Goal: Information Seeking & Learning: Learn about a topic

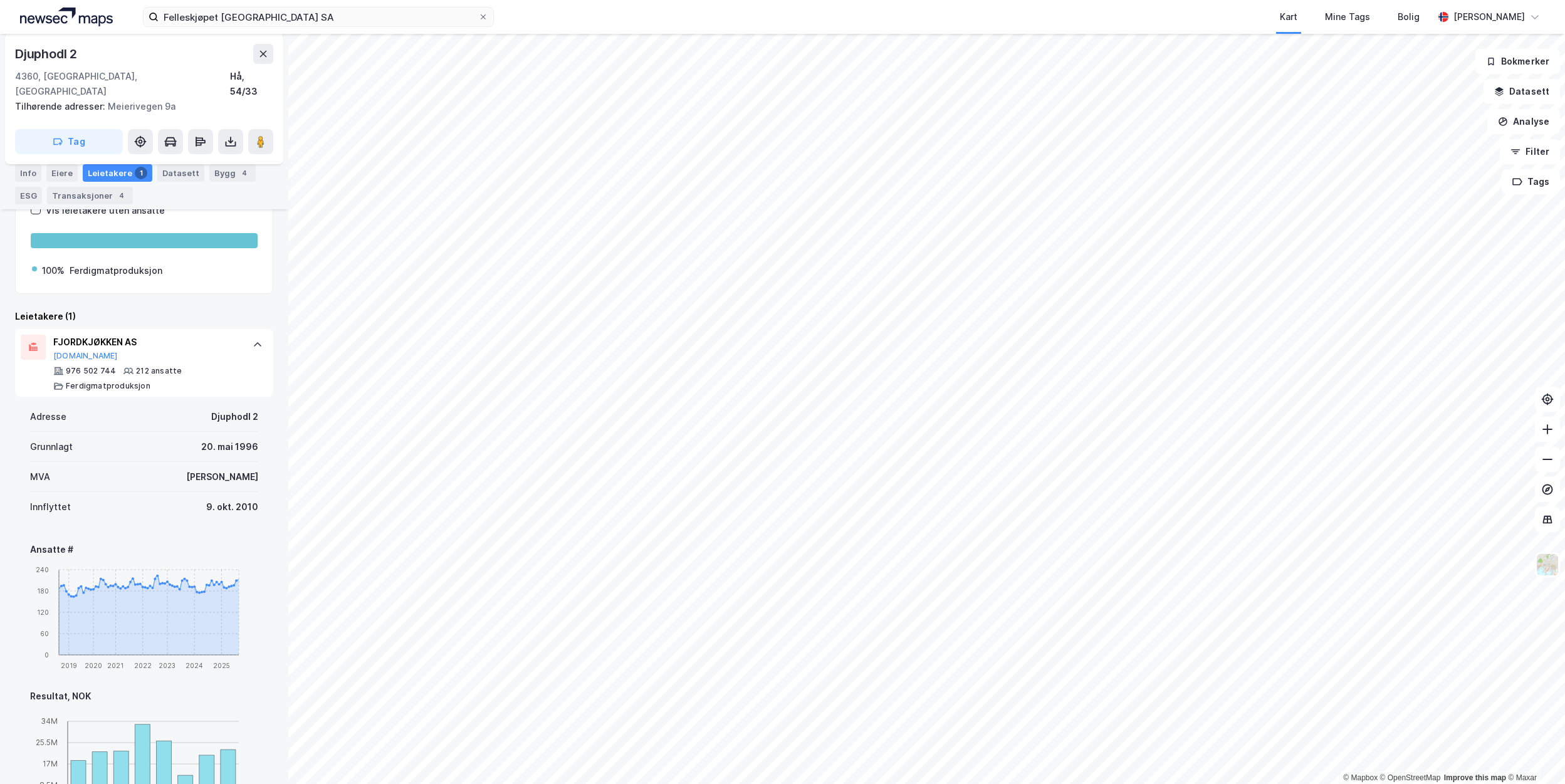
scroll to position [125, 0]
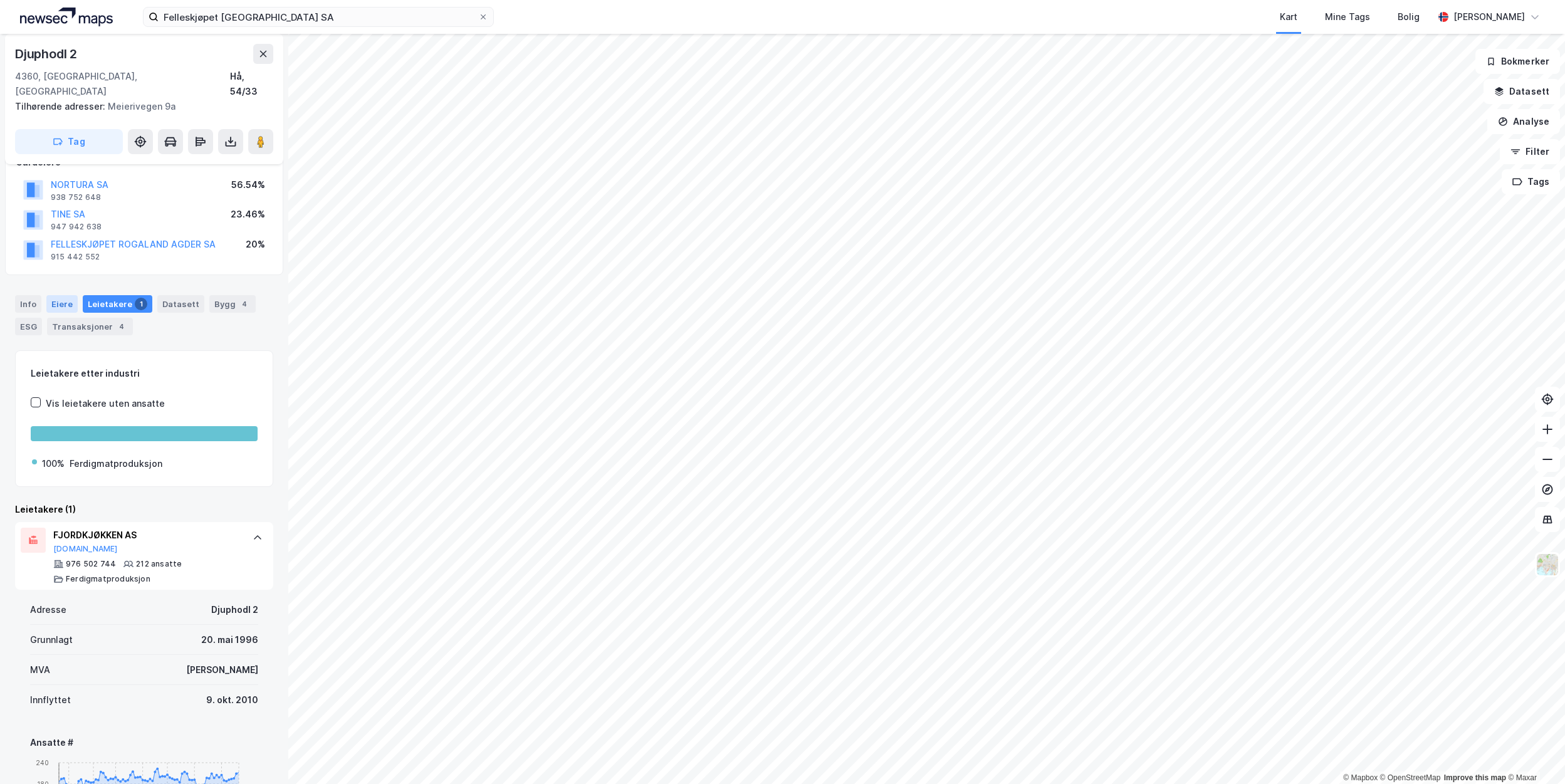
click at [70, 295] on div "Eiere" at bounding box center [62, 304] width 32 height 18
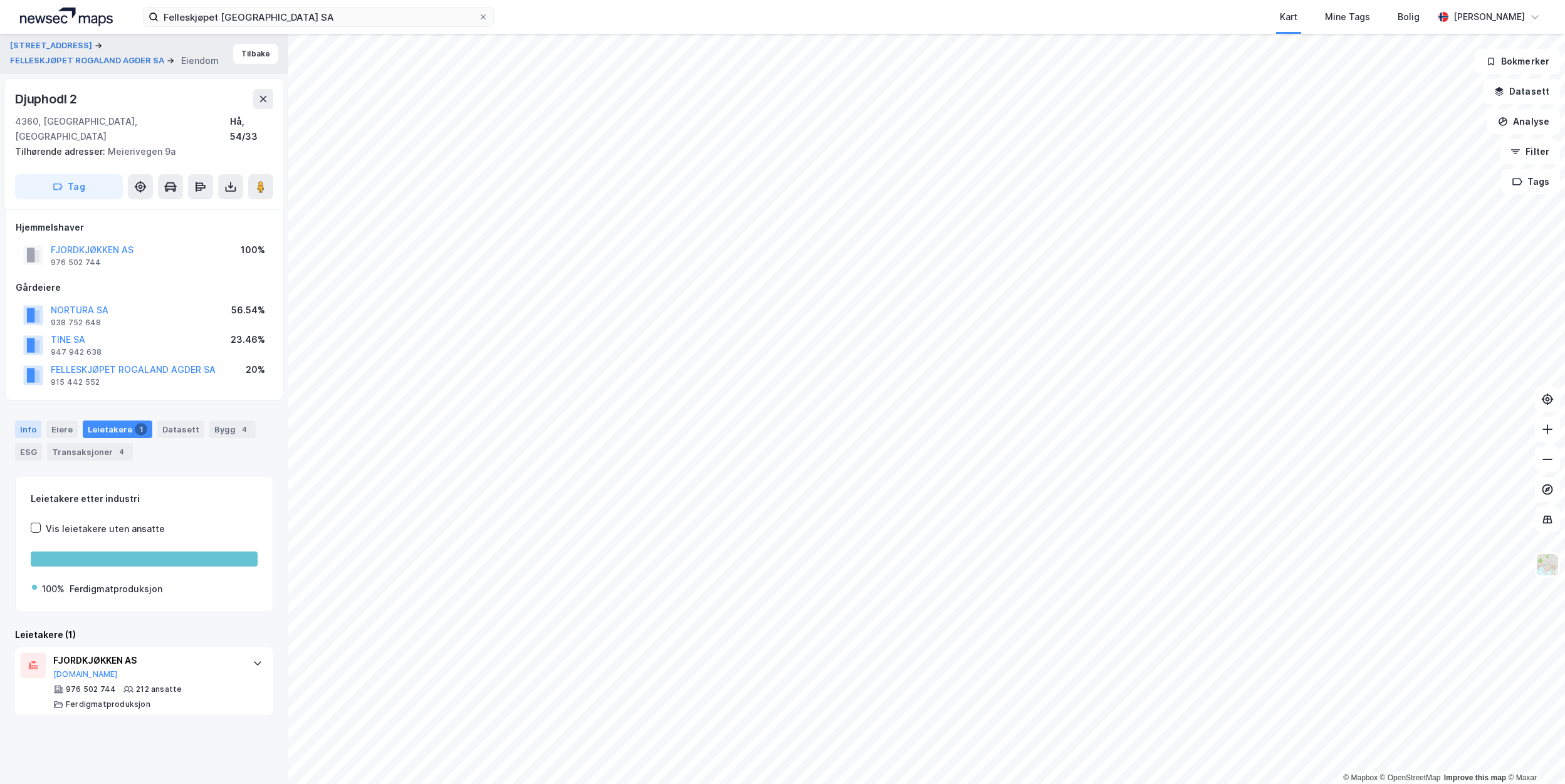
click at [18, 421] on div "Info" at bounding box center [28, 430] width 26 height 18
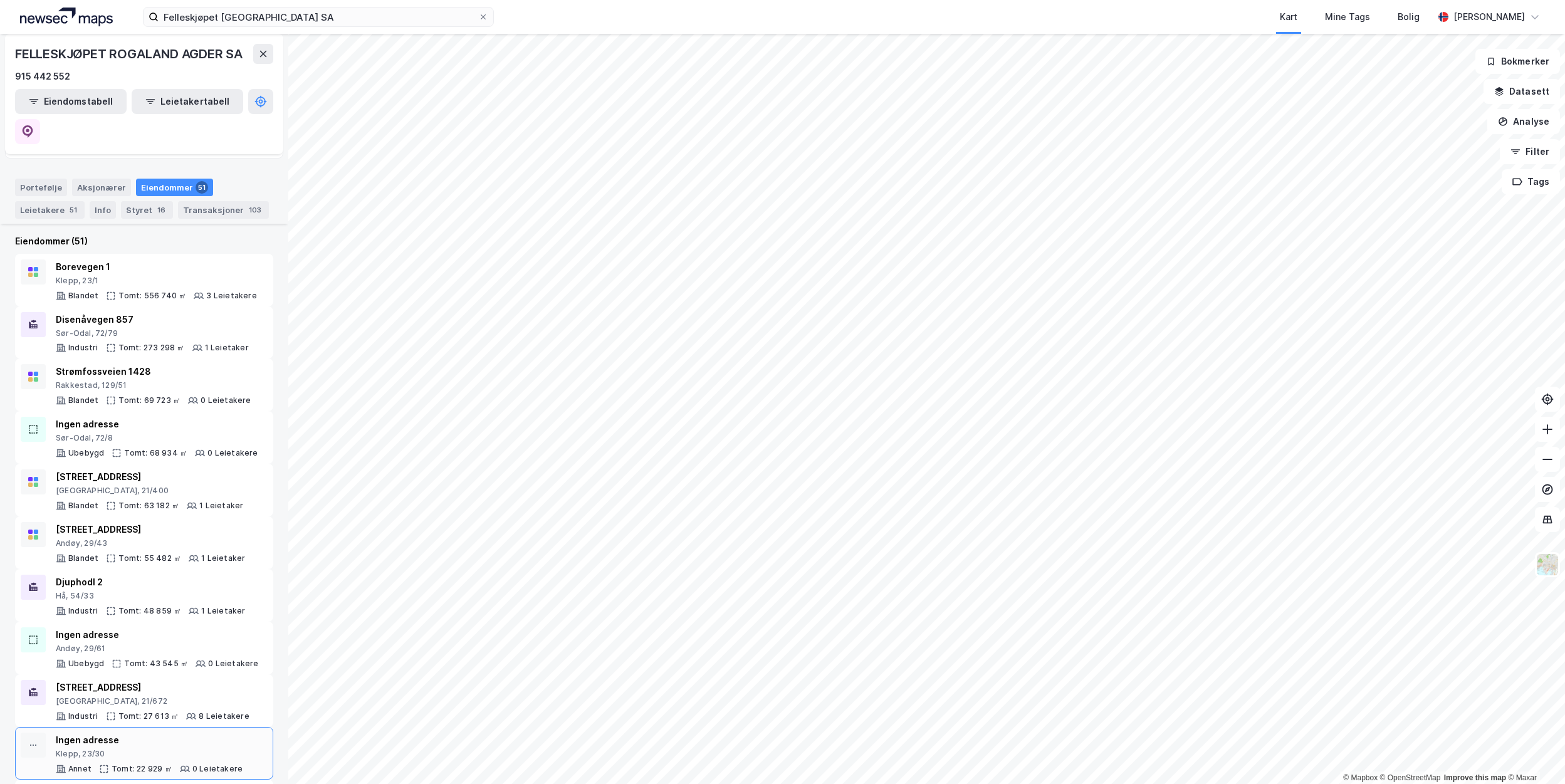
scroll to position [188, 0]
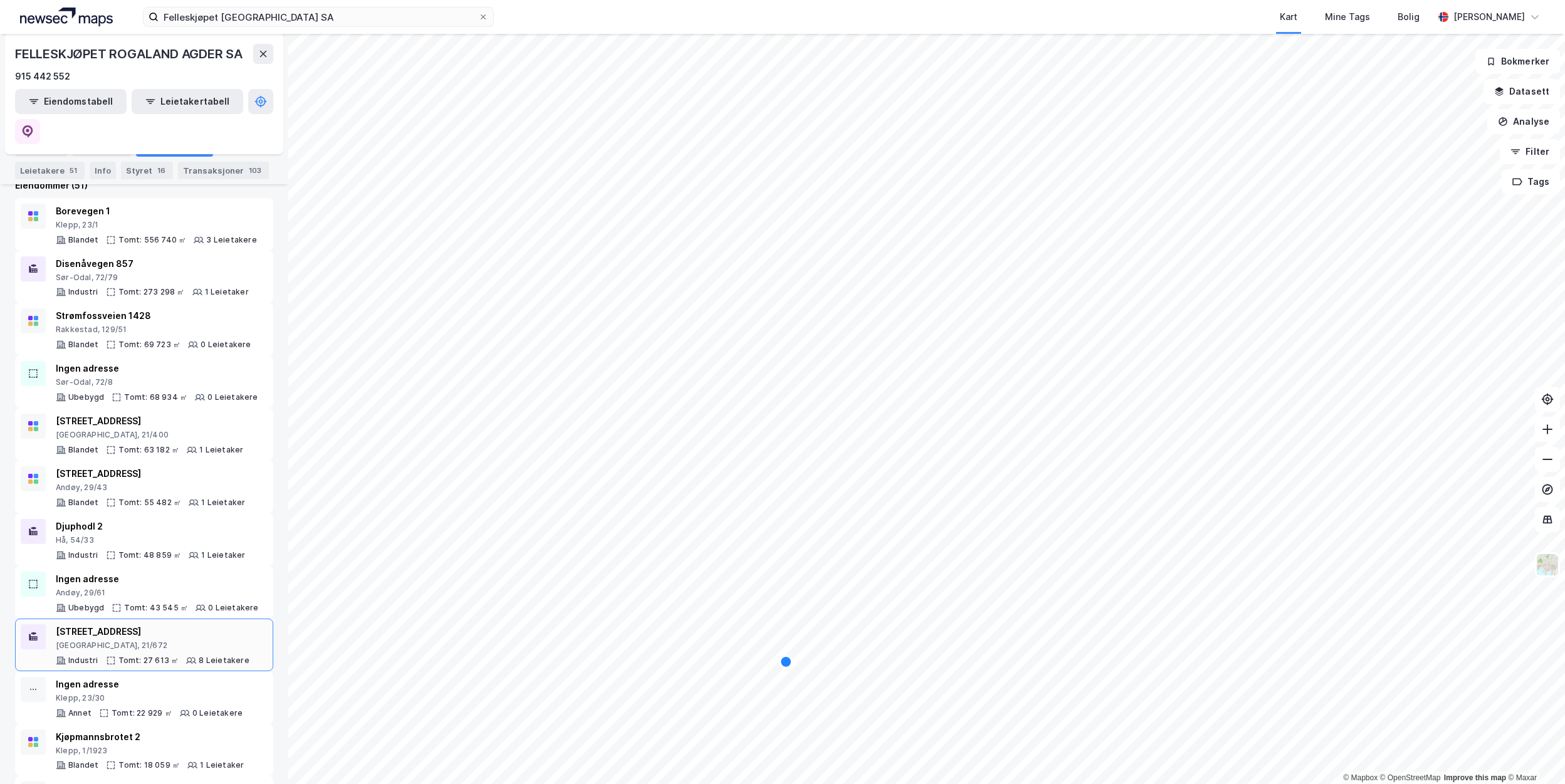
click at [118, 624] on div "[STREET_ADDRESS]" at bounding box center [153, 631] width 193 height 15
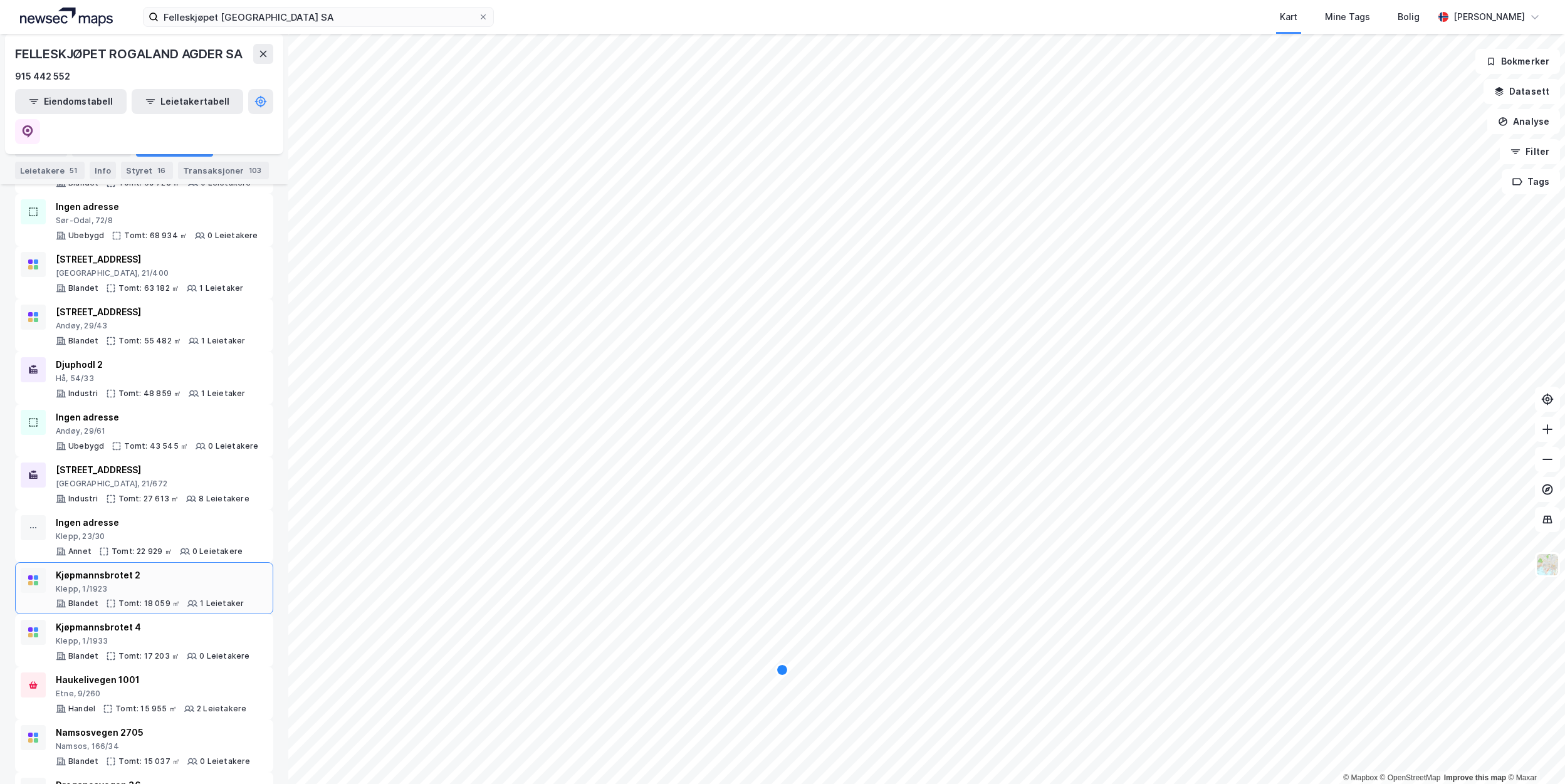
scroll to position [314, 0]
click at [100, 564] on div "Kjøpmannsbrotet 2" at bounding box center [150, 571] width 188 height 15
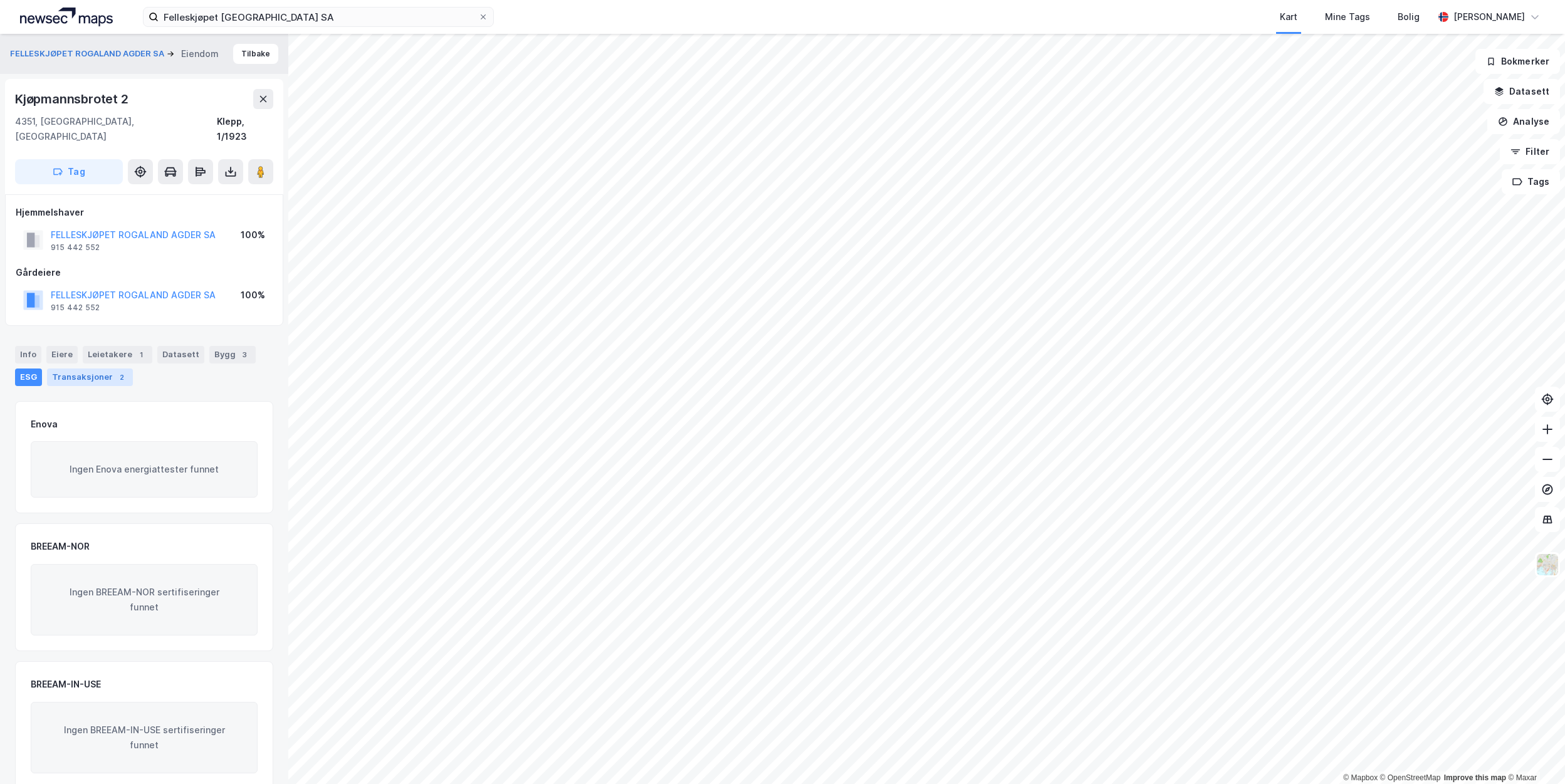
click at [90, 369] on div "Transaksjoner 2" at bounding box center [90, 378] width 86 height 18
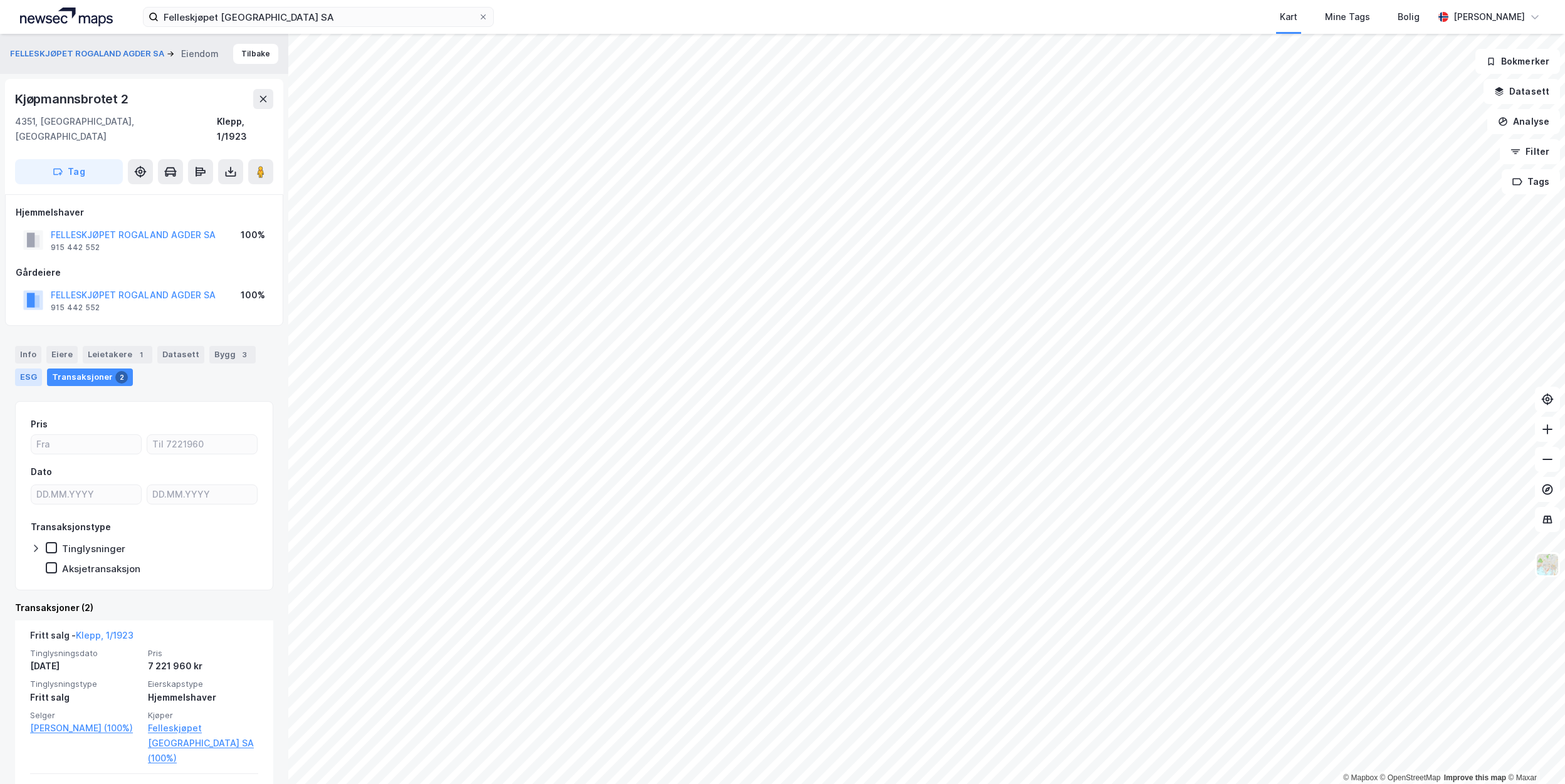
click at [34, 369] on div "ESG" at bounding box center [28, 378] width 27 height 18
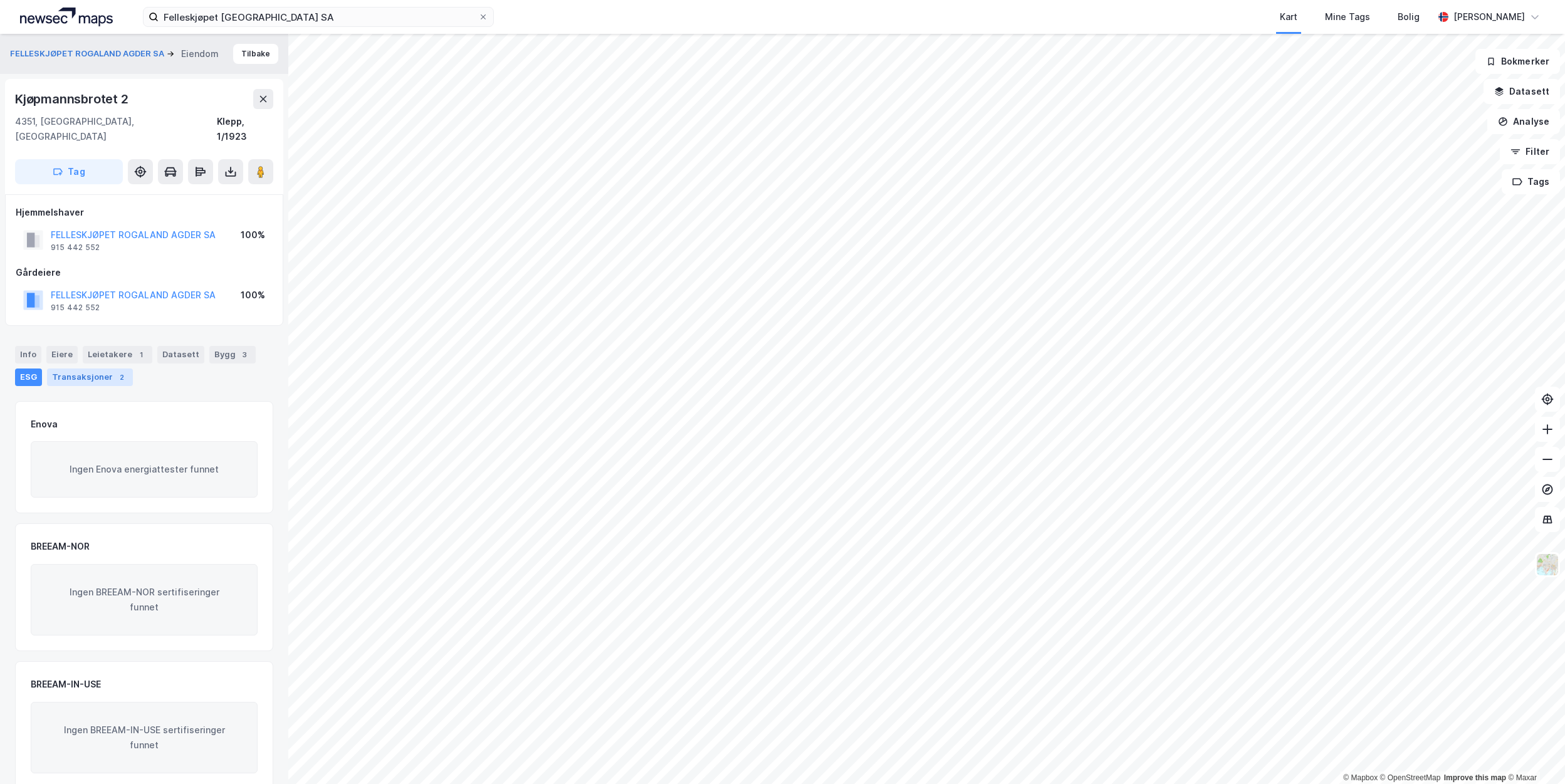
click at [94, 369] on div "Transaksjoner 2" at bounding box center [90, 378] width 86 height 18
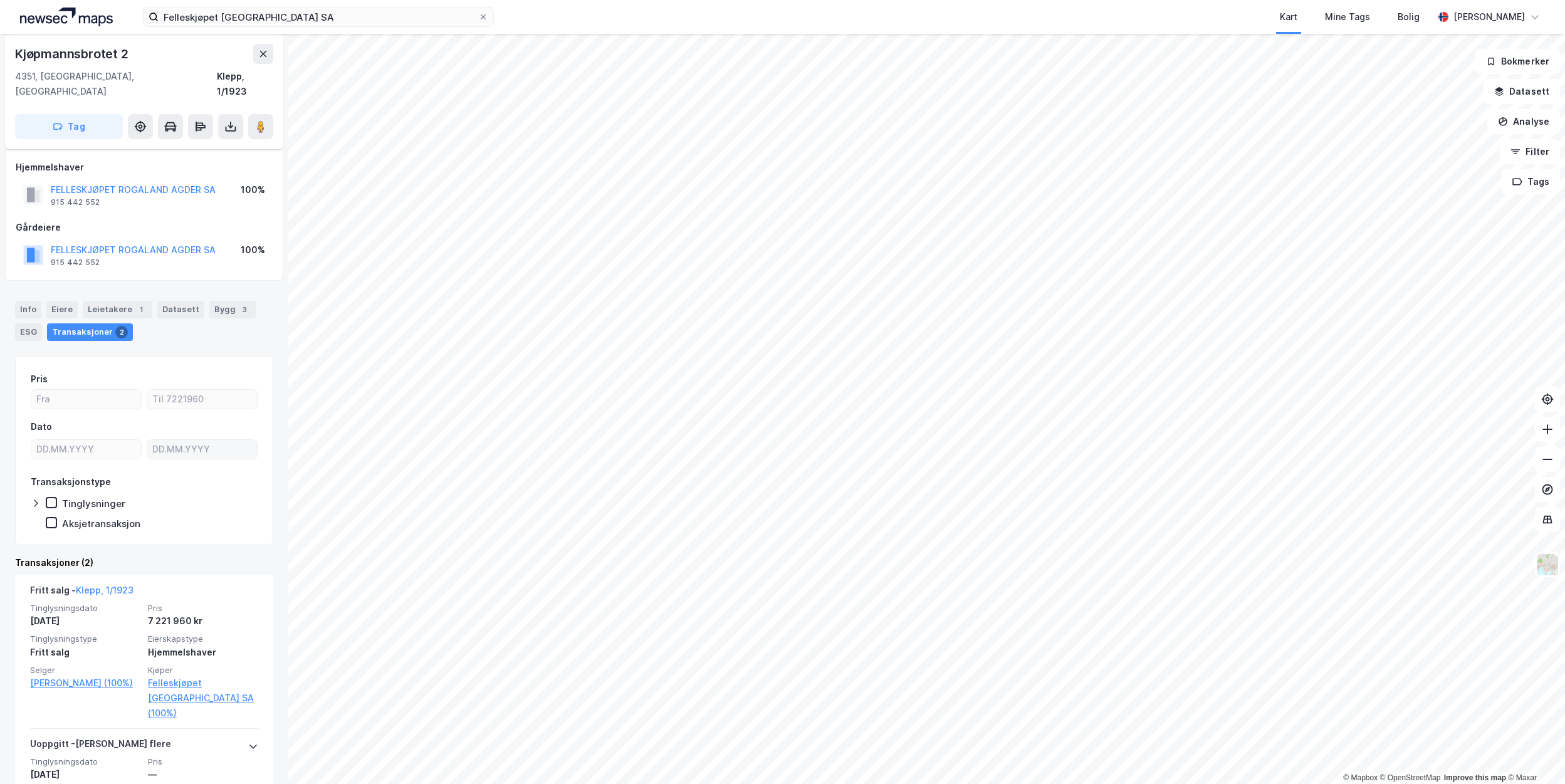
scroll to position [97, 0]
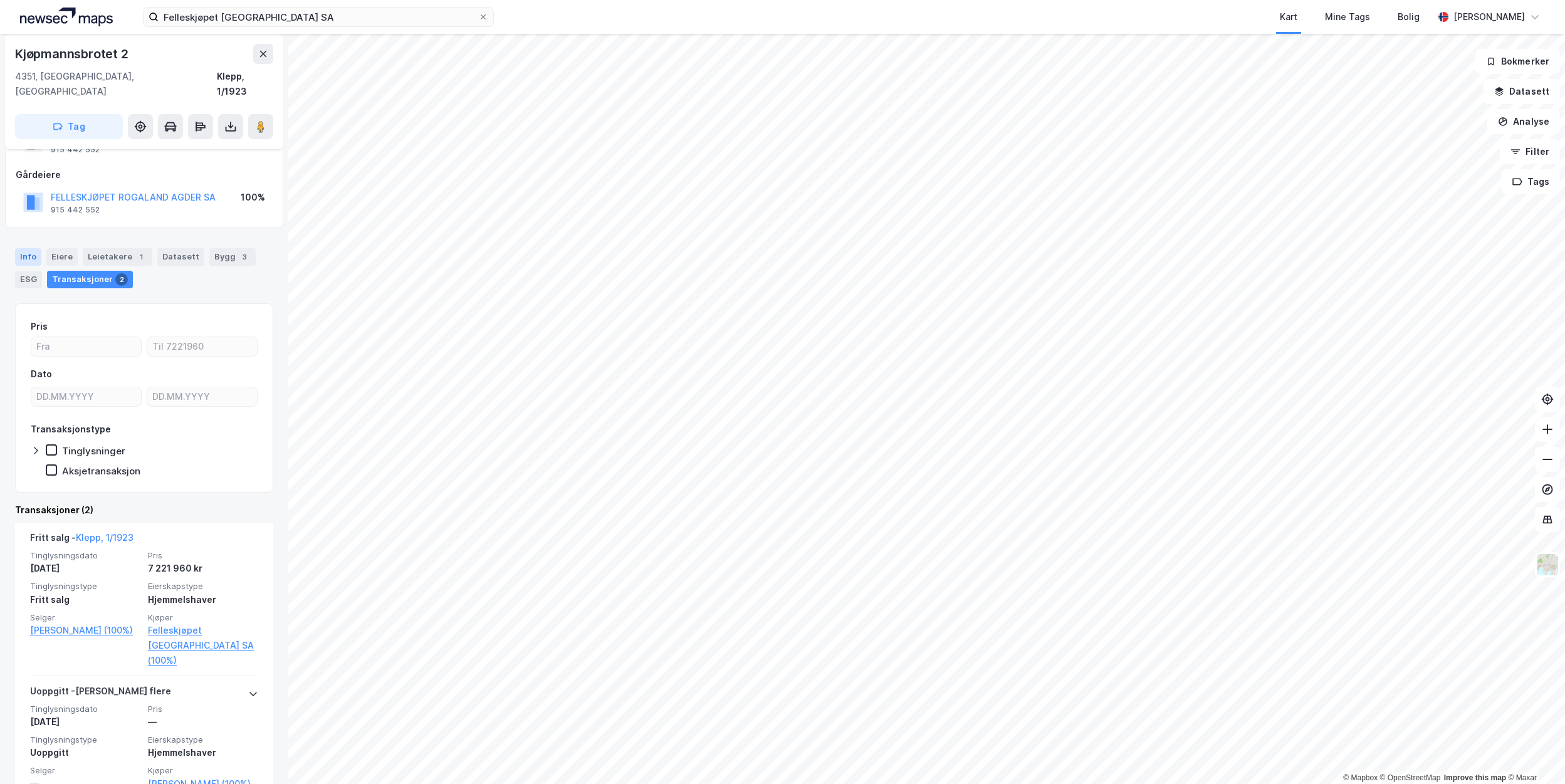
click at [33, 248] on div "Info" at bounding box center [28, 257] width 26 height 18
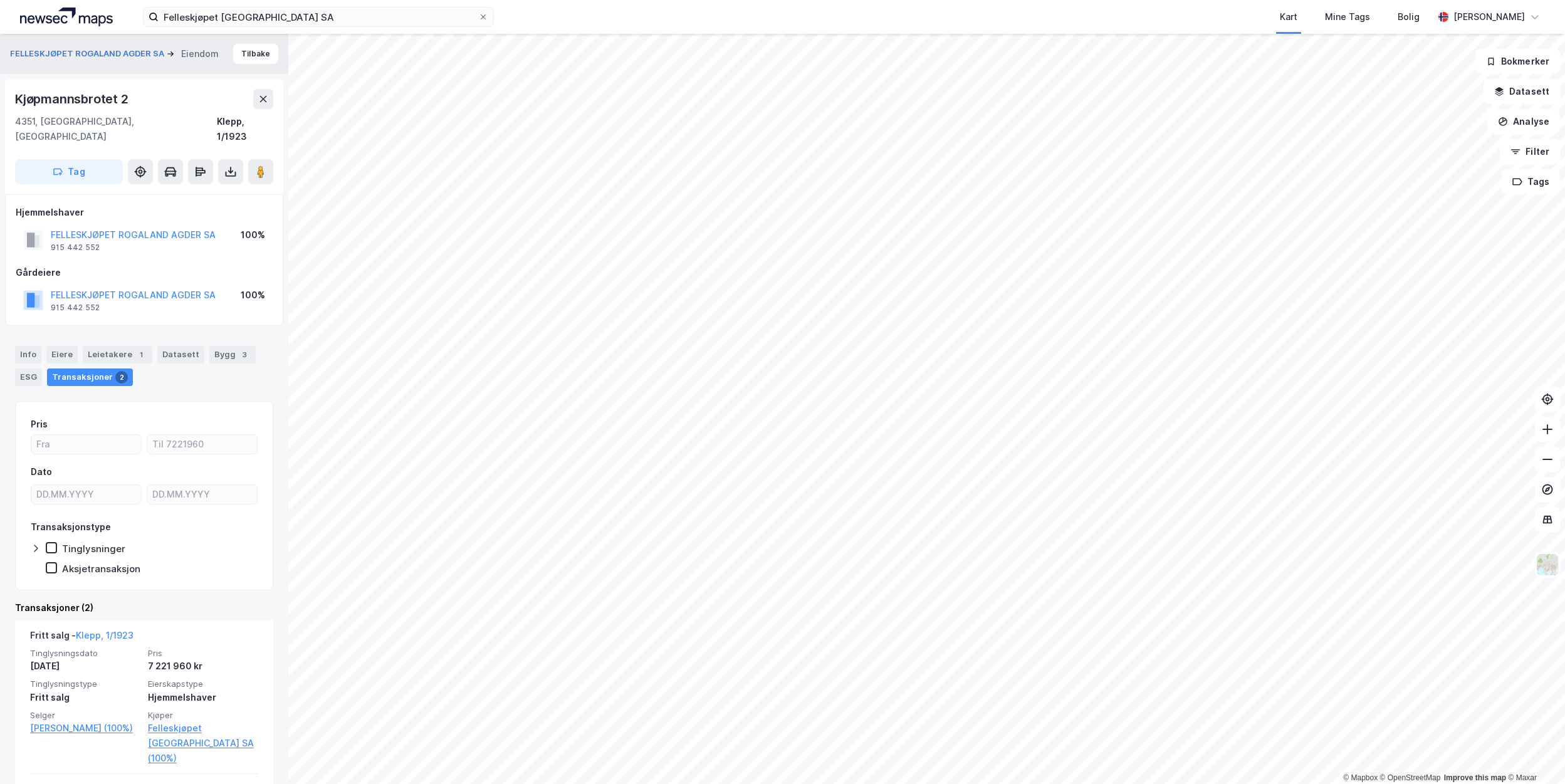
scroll to position [63, 0]
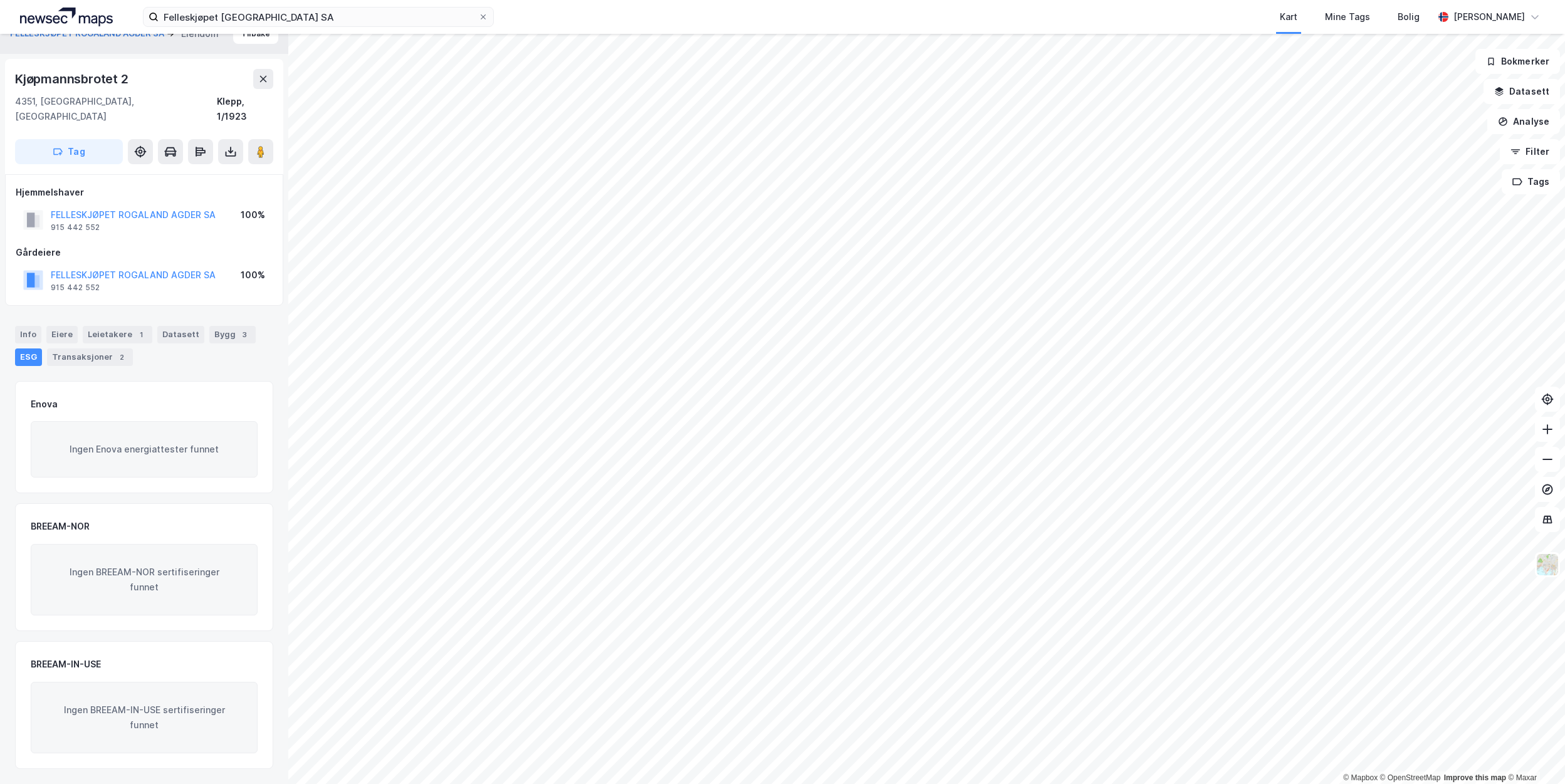
scroll to position [5, 0]
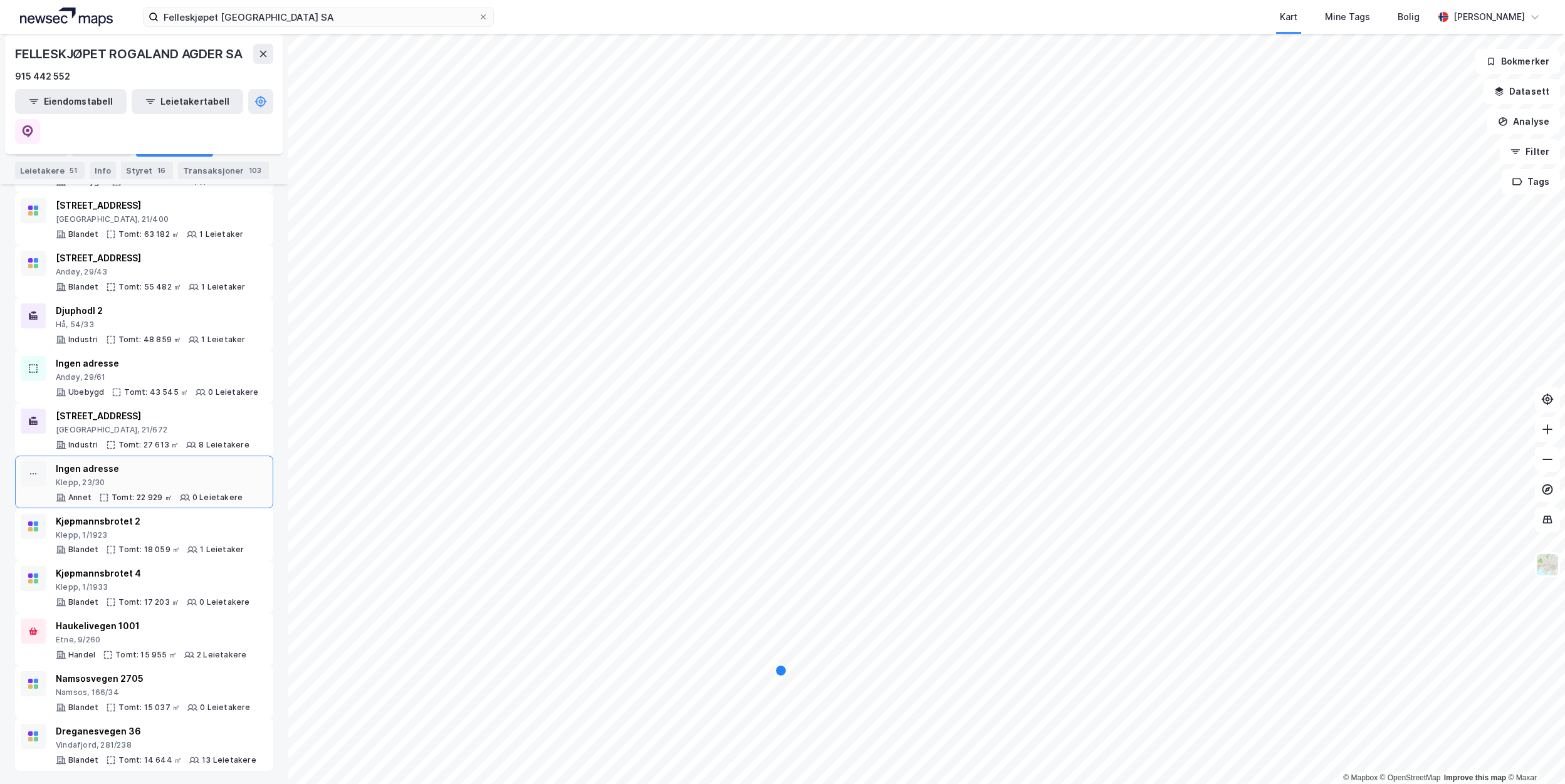
scroll to position [376, 0]
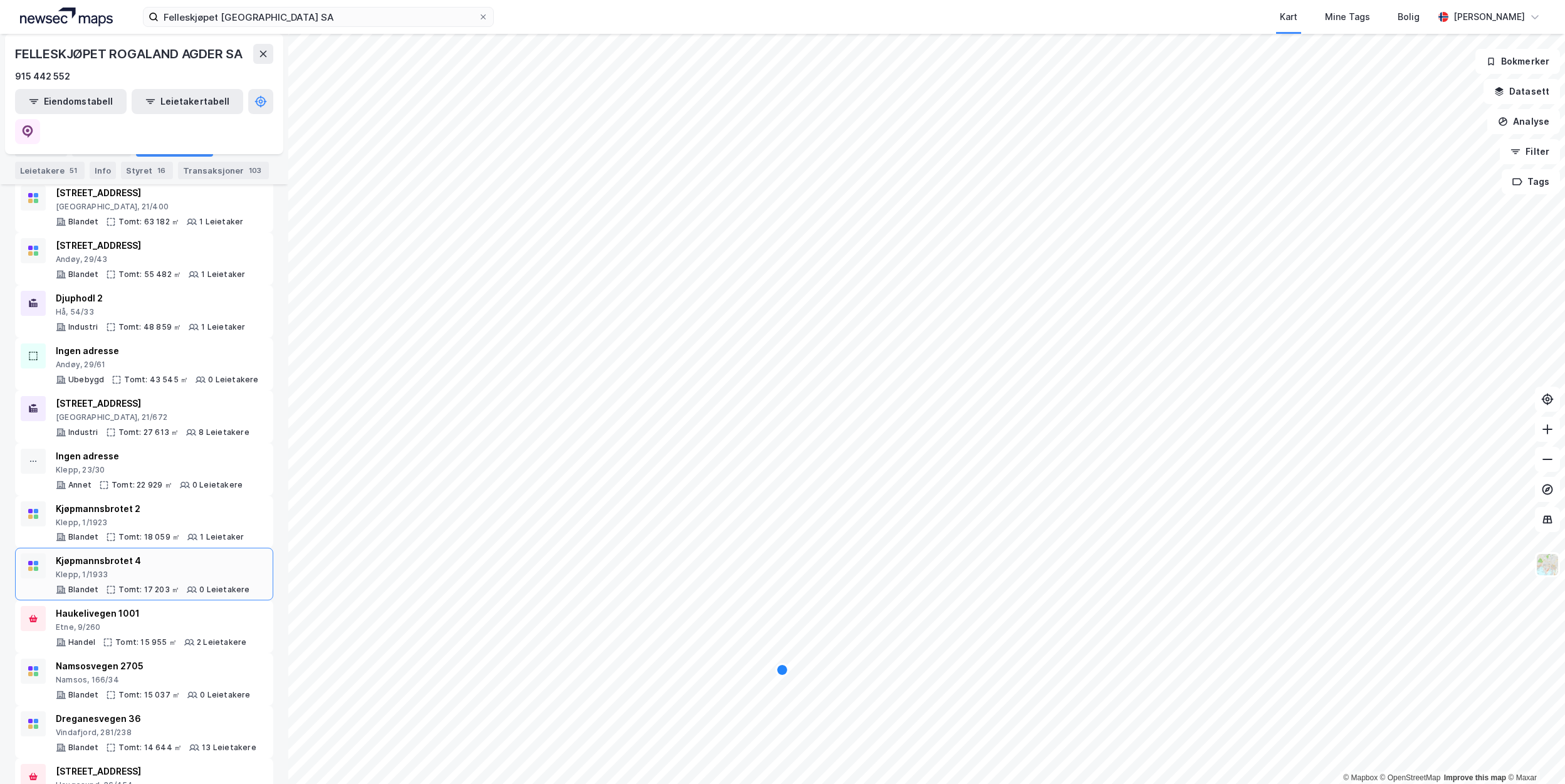
click at [111, 553] on div "Kjøpmannsbrotet 4" at bounding box center [153, 561] width 194 height 15
click at [141, 606] on div "Haukelivegen 1001" at bounding box center [151, 613] width 190 height 15
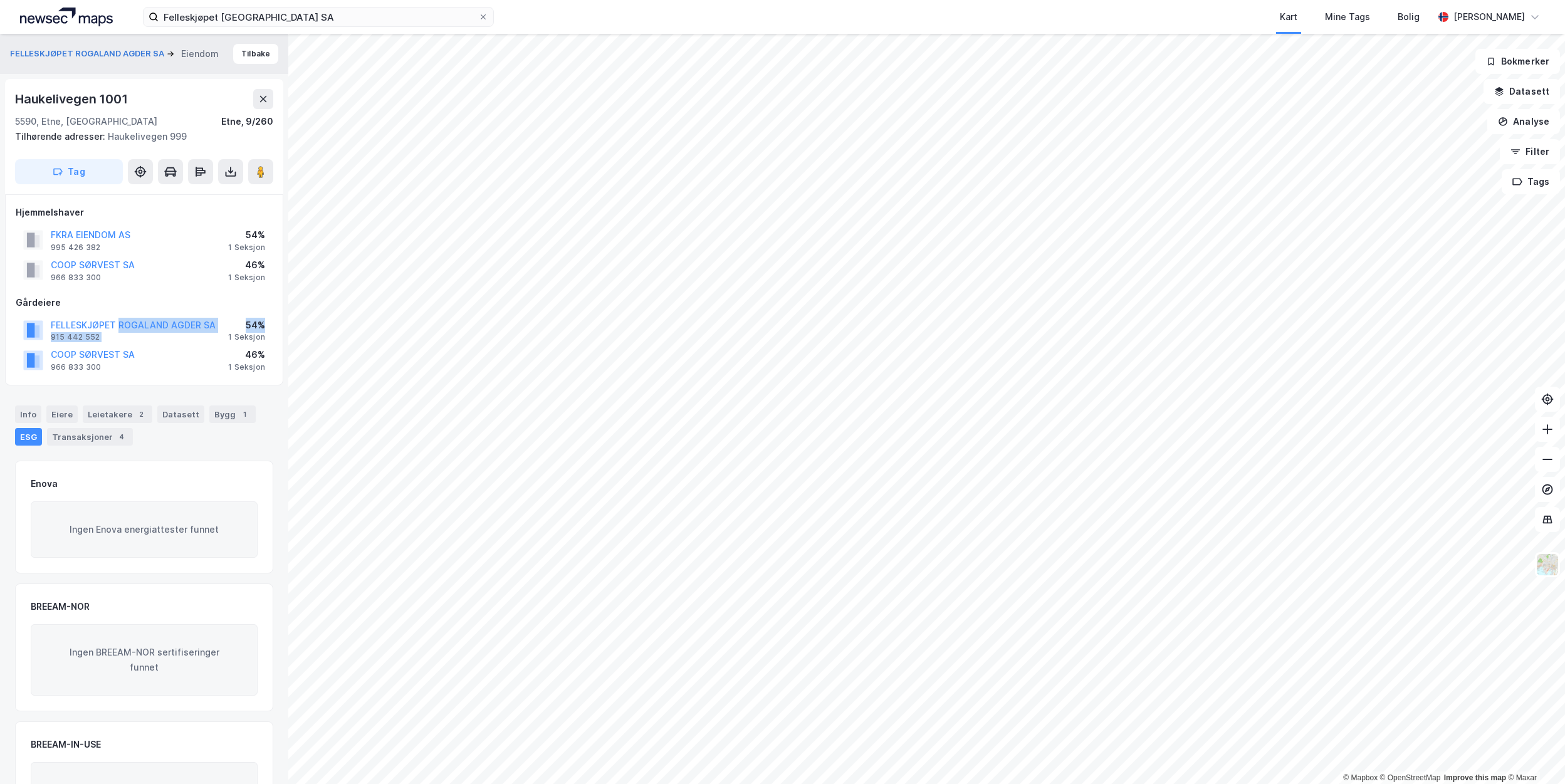
drag, startPoint x: 265, startPoint y: 323, endPoint x: 121, endPoint y: 318, distance: 144.1
click at [121, 318] on div "FELLESKJØPET [GEOGRAPHIC_DATA] SA 915 442 552 54% 1 Seksjon" at bounding box center [144, 330] width 257 height 30
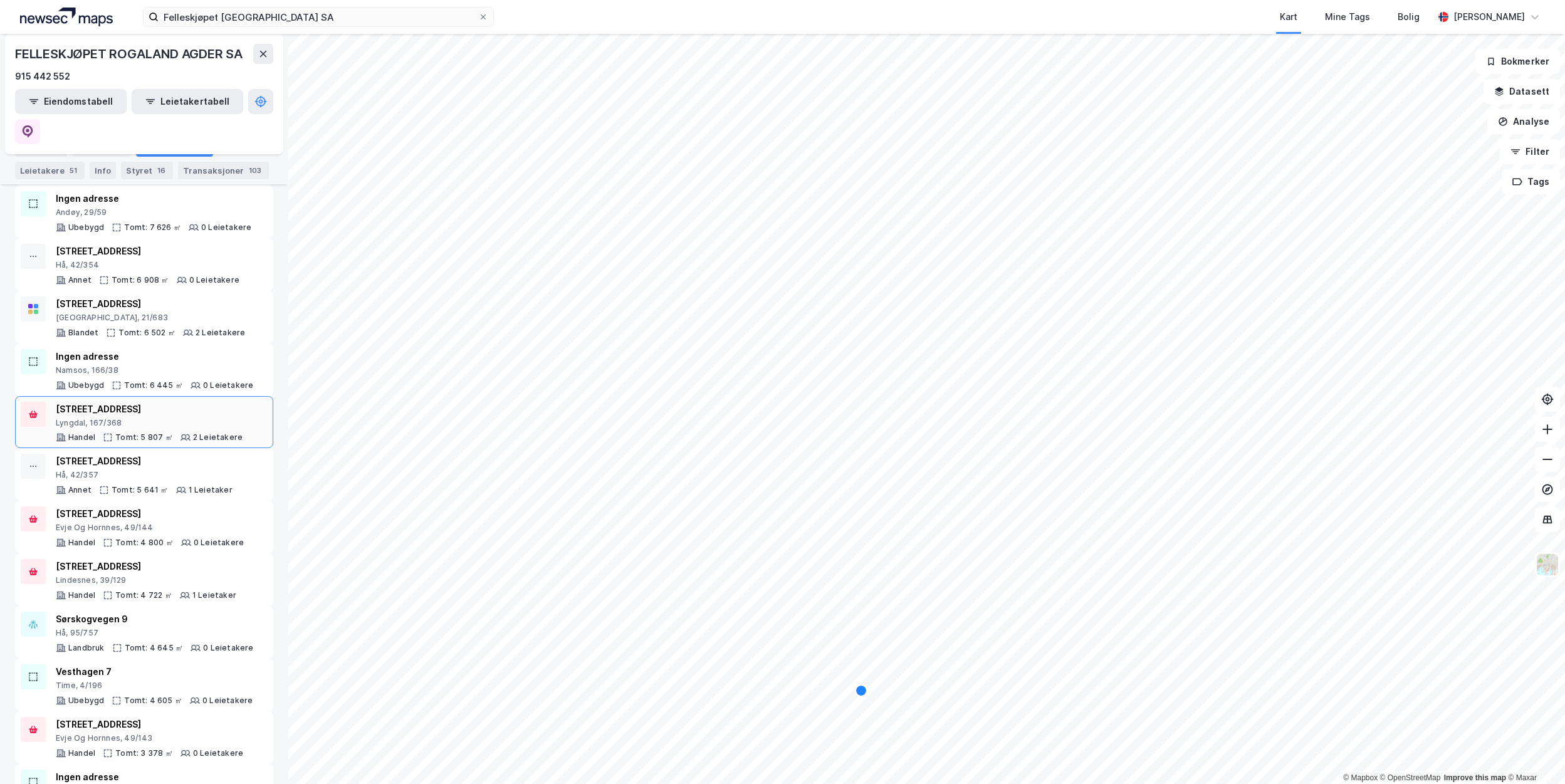
scroll to position [1191, 0]
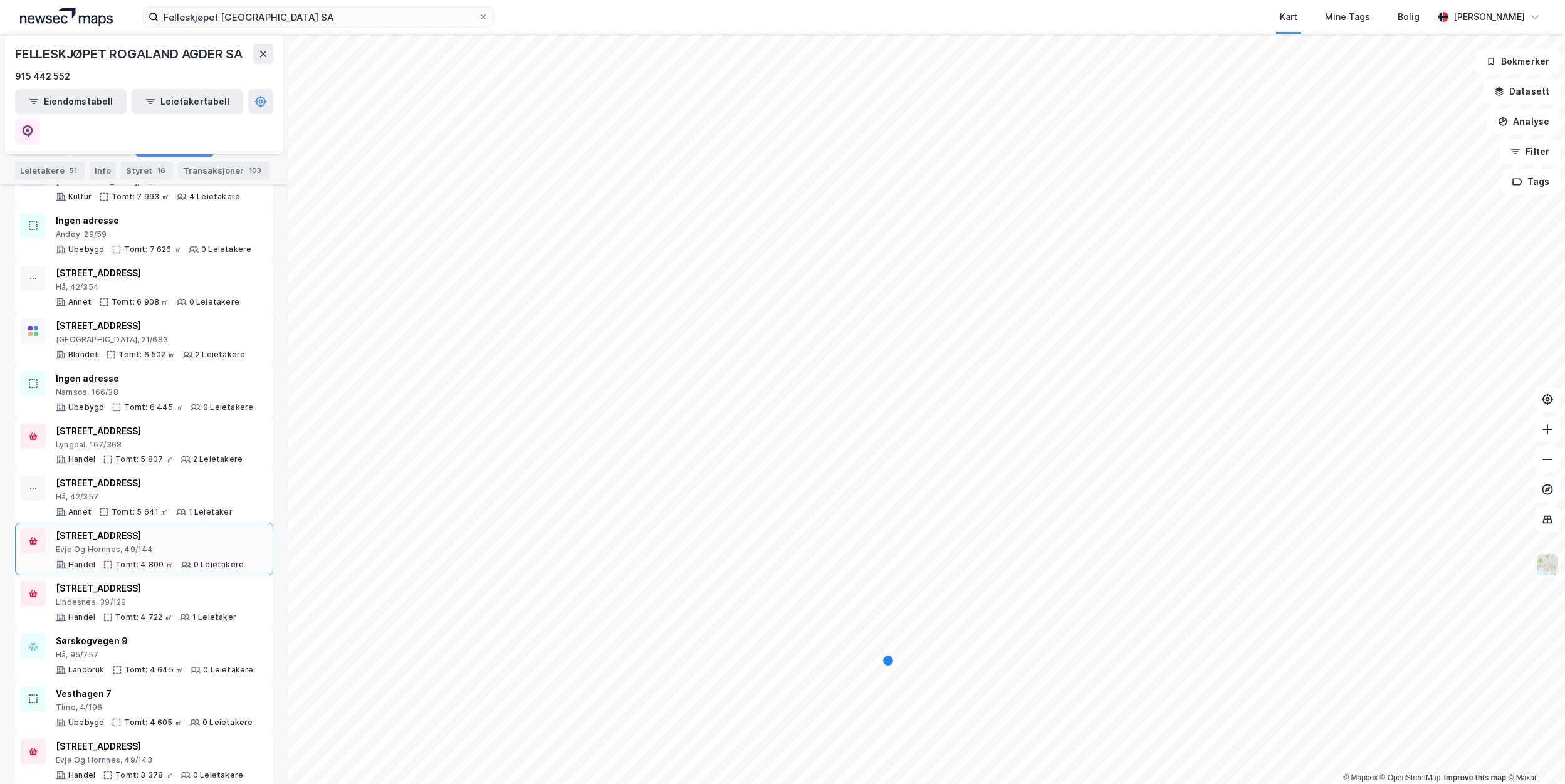
click at [145, 528] on div "[STREET_ADDRESS]" at bounding box center [150, 535] width 188 height 15
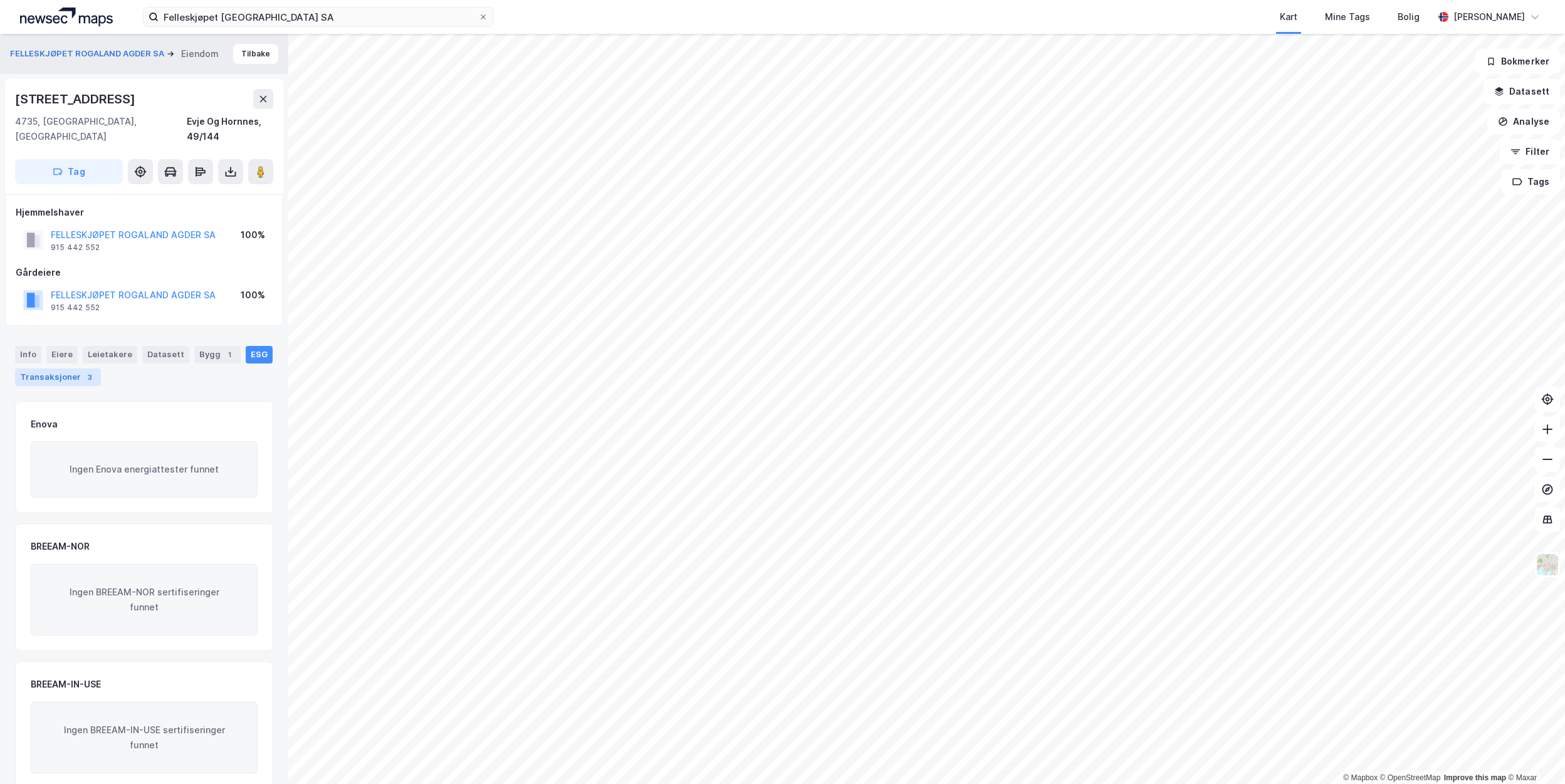
click at [69, 369] on div "Transaksjoner 3" at bounding box center [59, 378] width 86 height 18
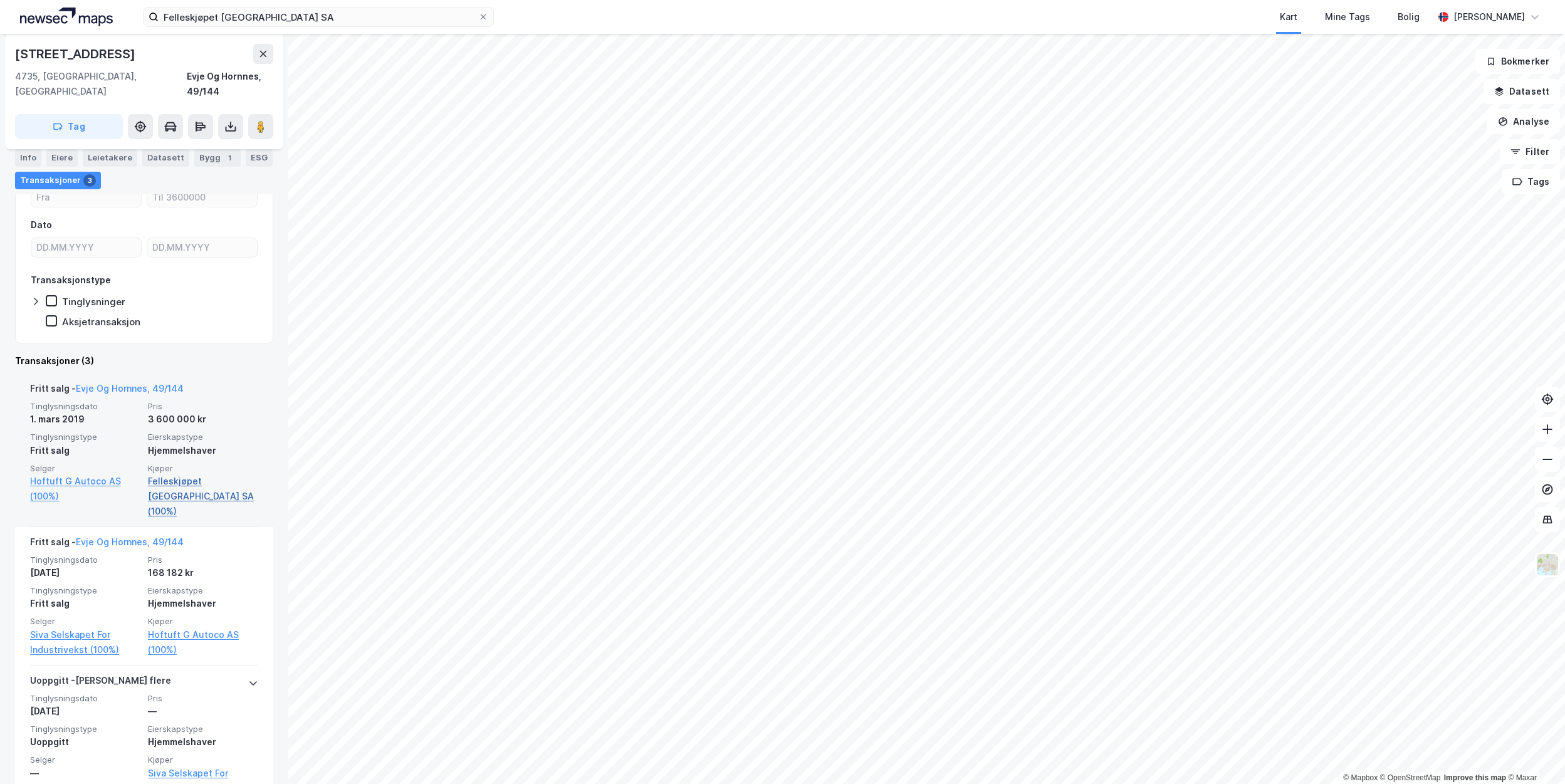
scroll to position [251, 0]
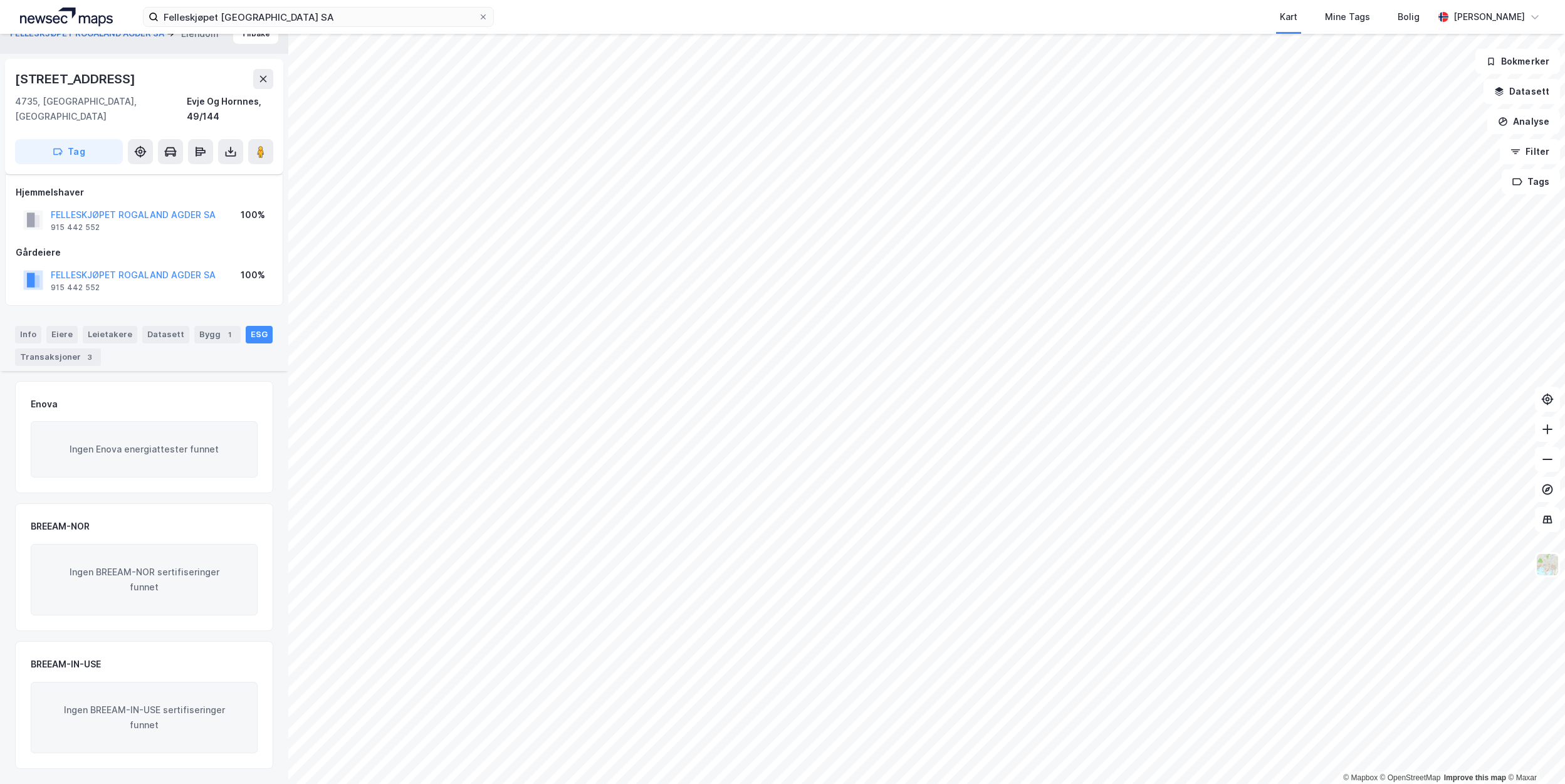
scroll to position [5, 0]
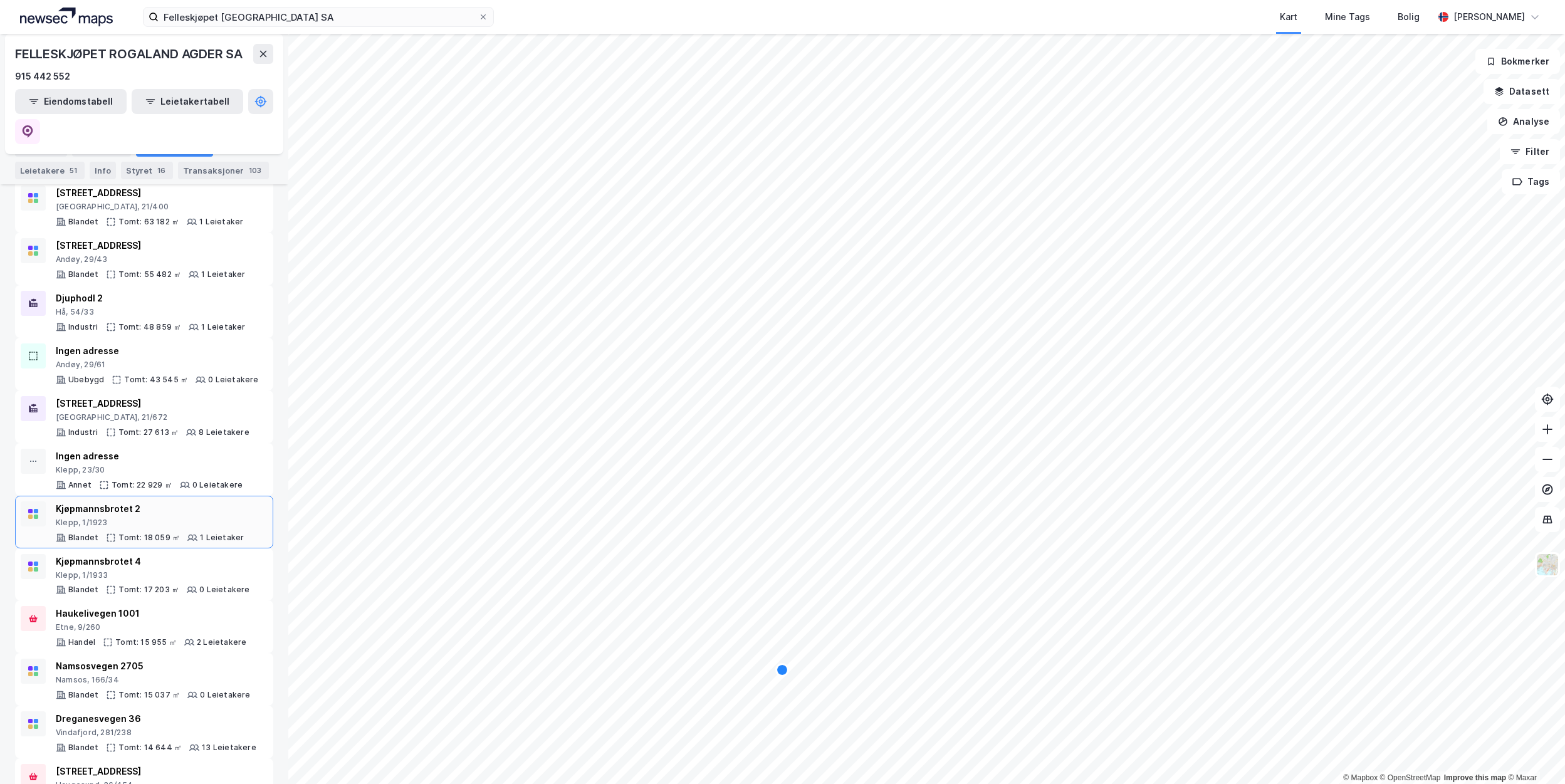
scroll to position [690, 0]
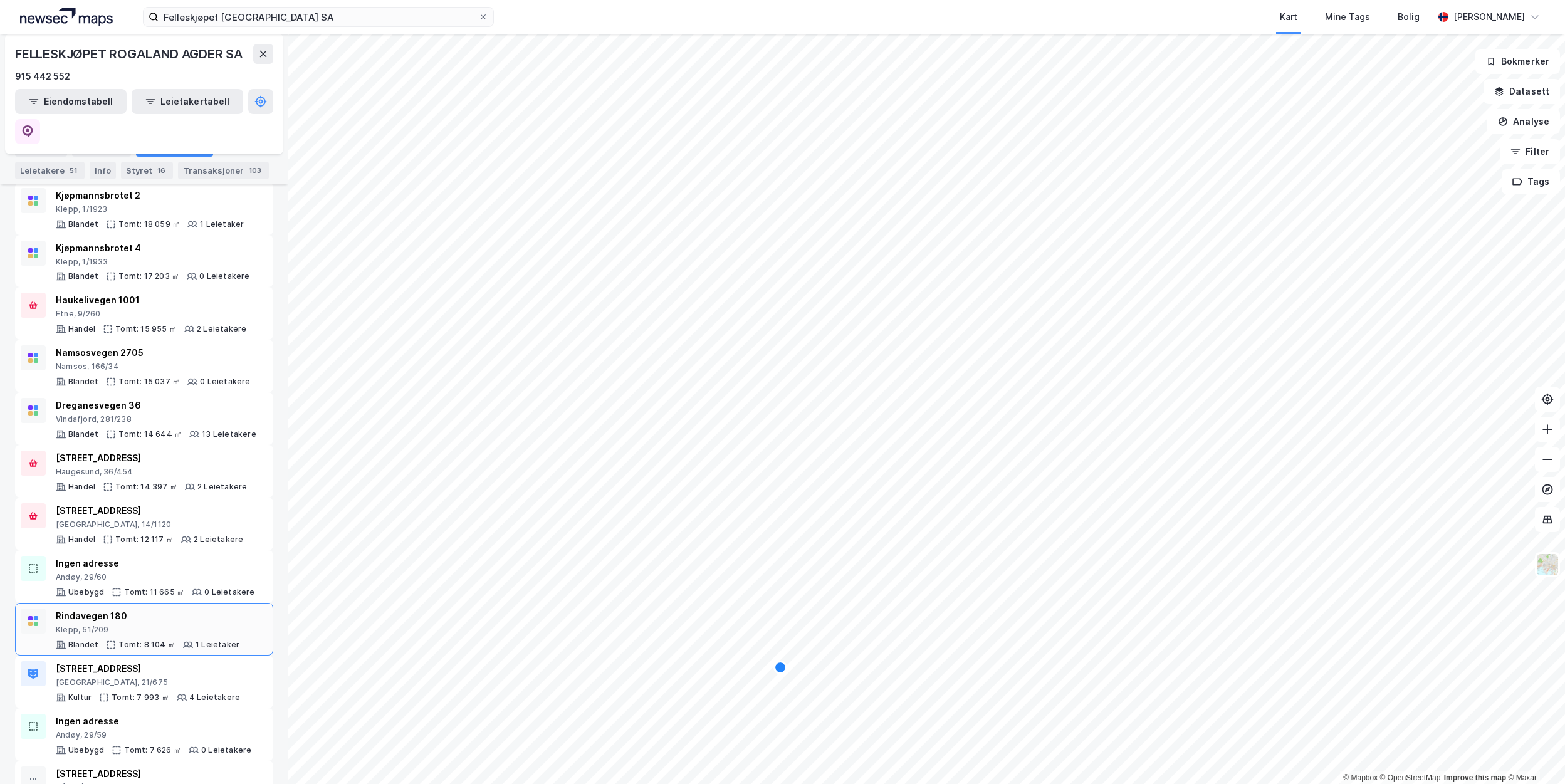
click at [173, 609] on div "Rindavegen 180" at bounding box center [148, 616] width 184 height 15
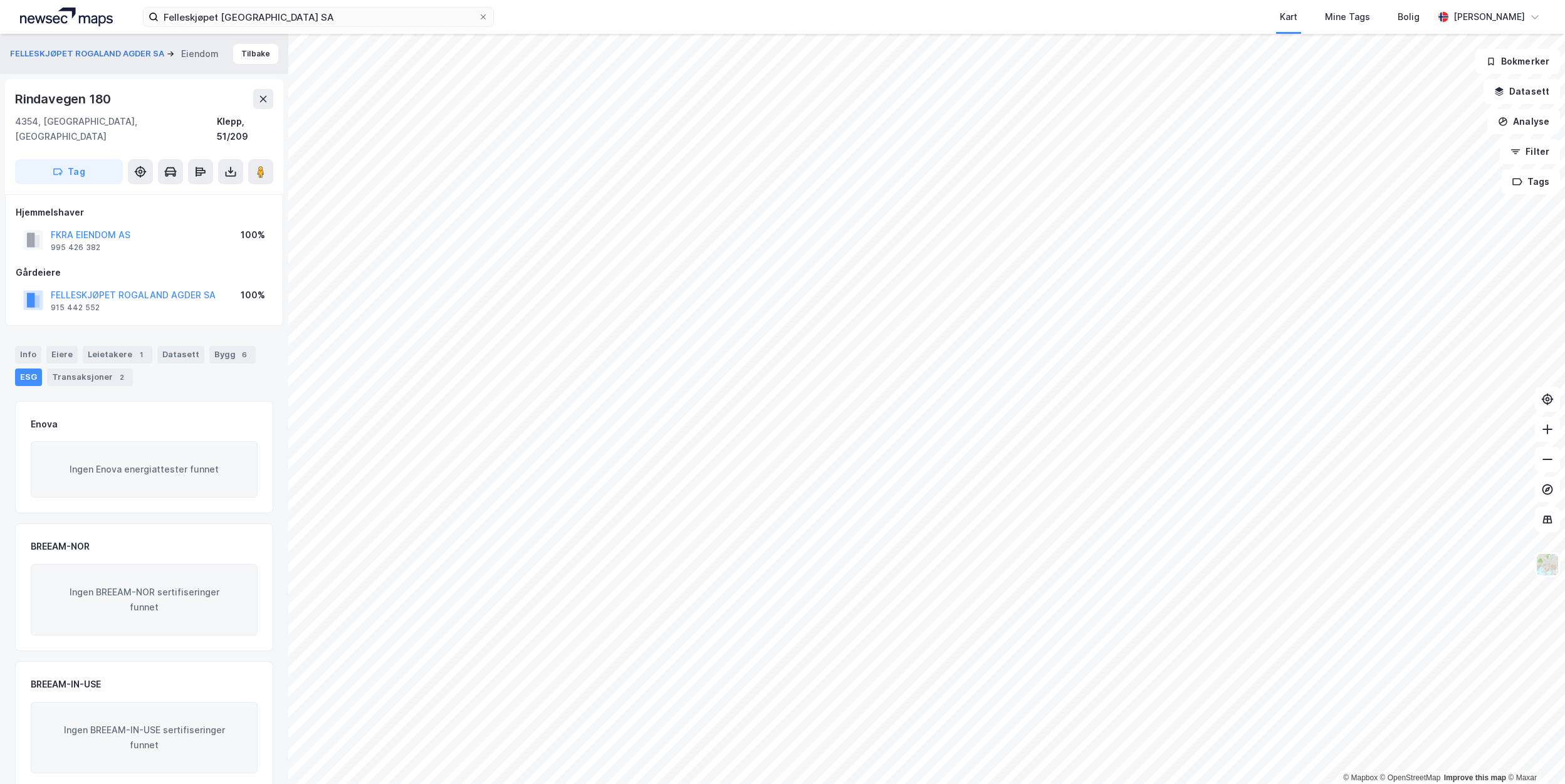
scroll to position [5, 0]
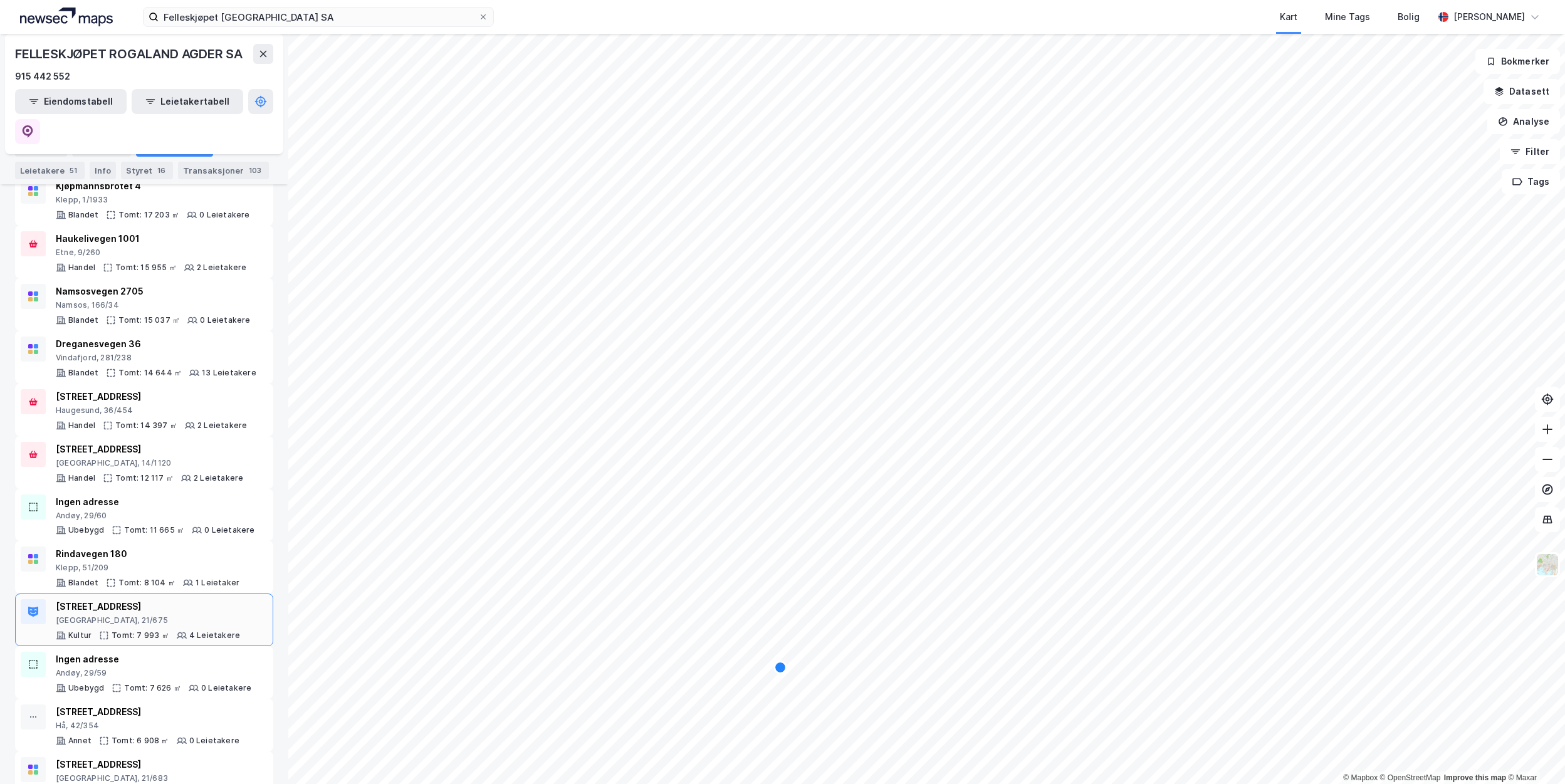
scroll to position [752, 0]
click at [168, 562] on div "Klepp, 51/209" at bounding box center [148, 567] width 184 height 10
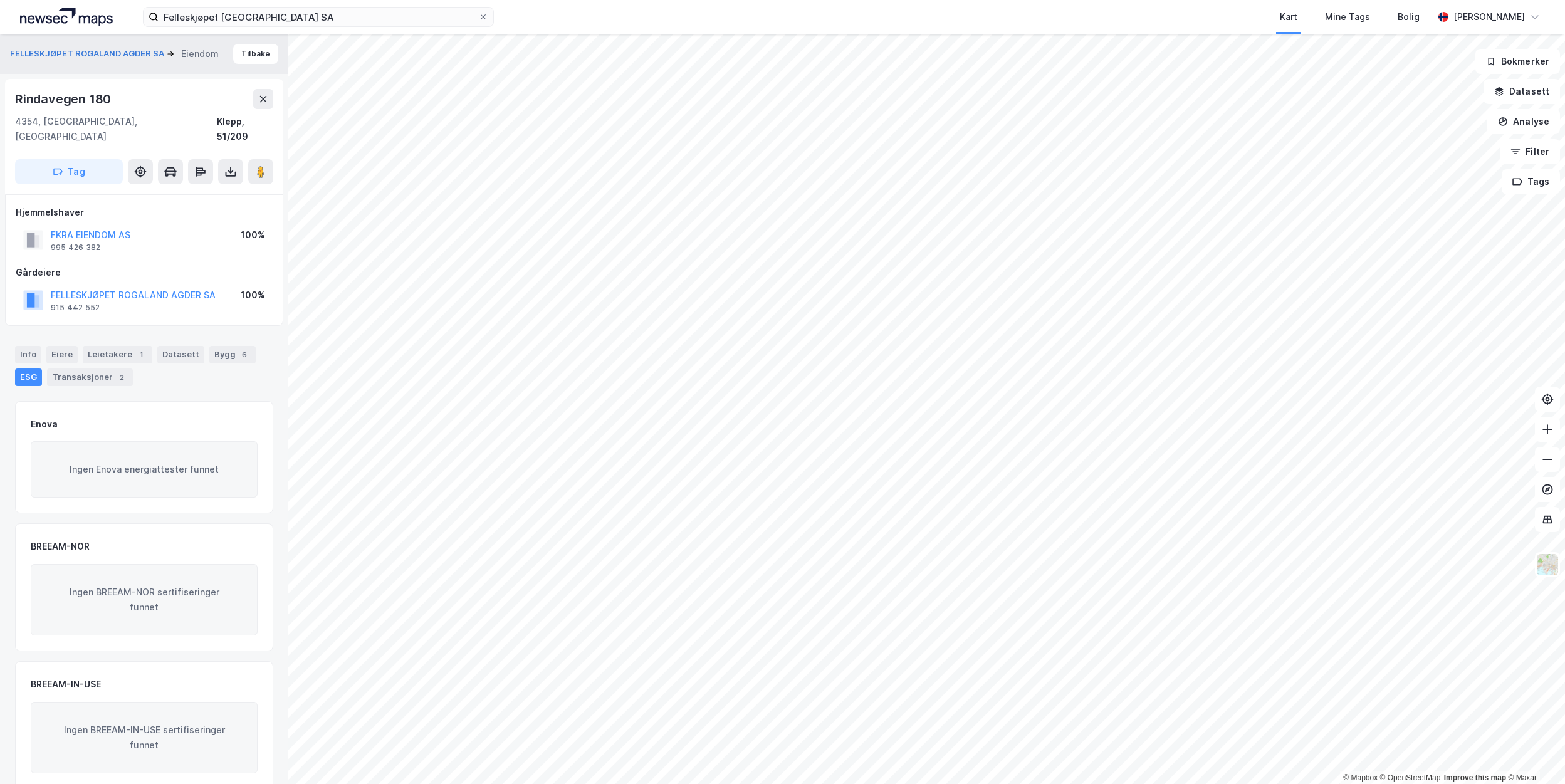
scroll to position [5, 0]
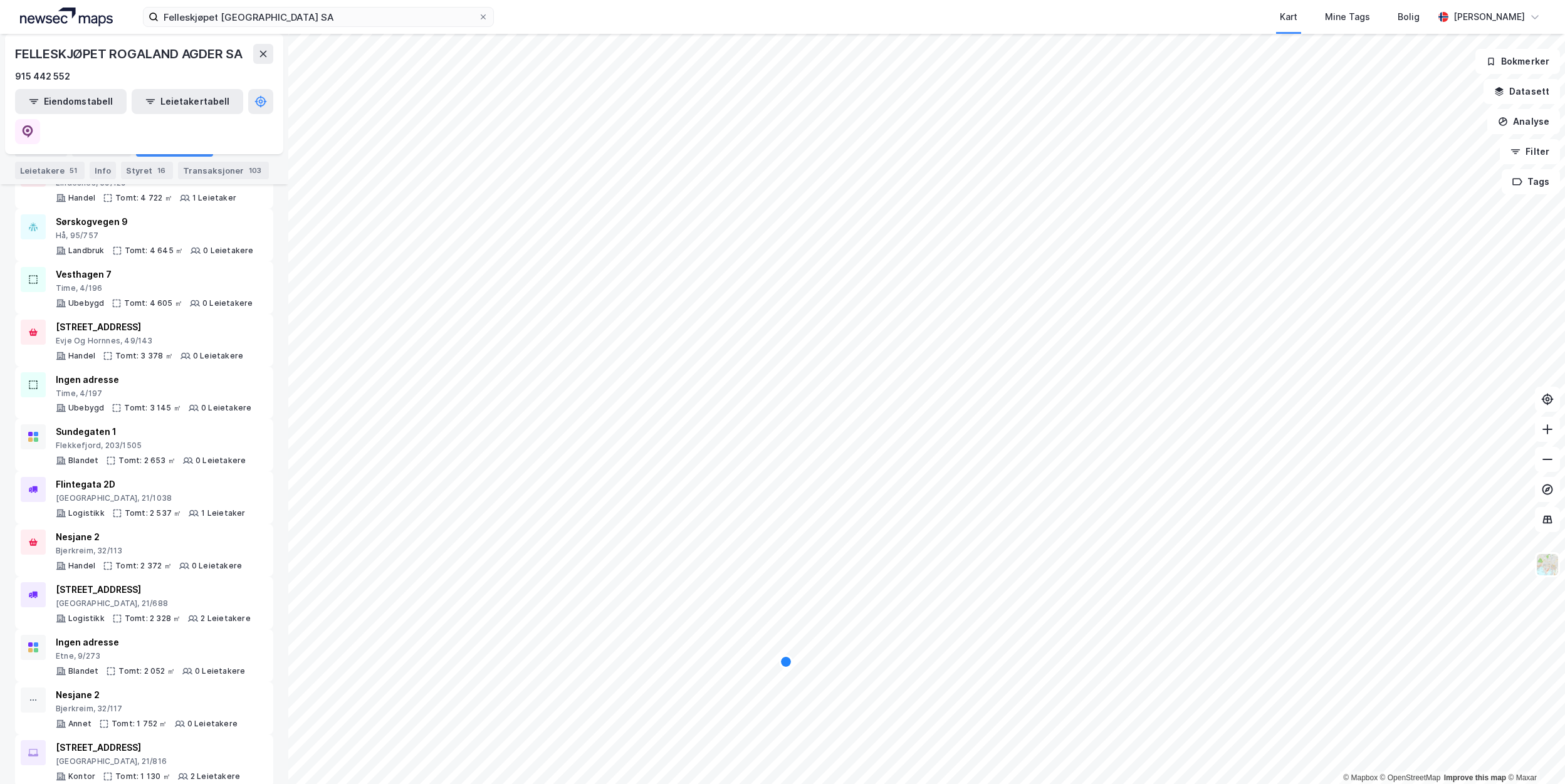
scroll to position [1630, 0]
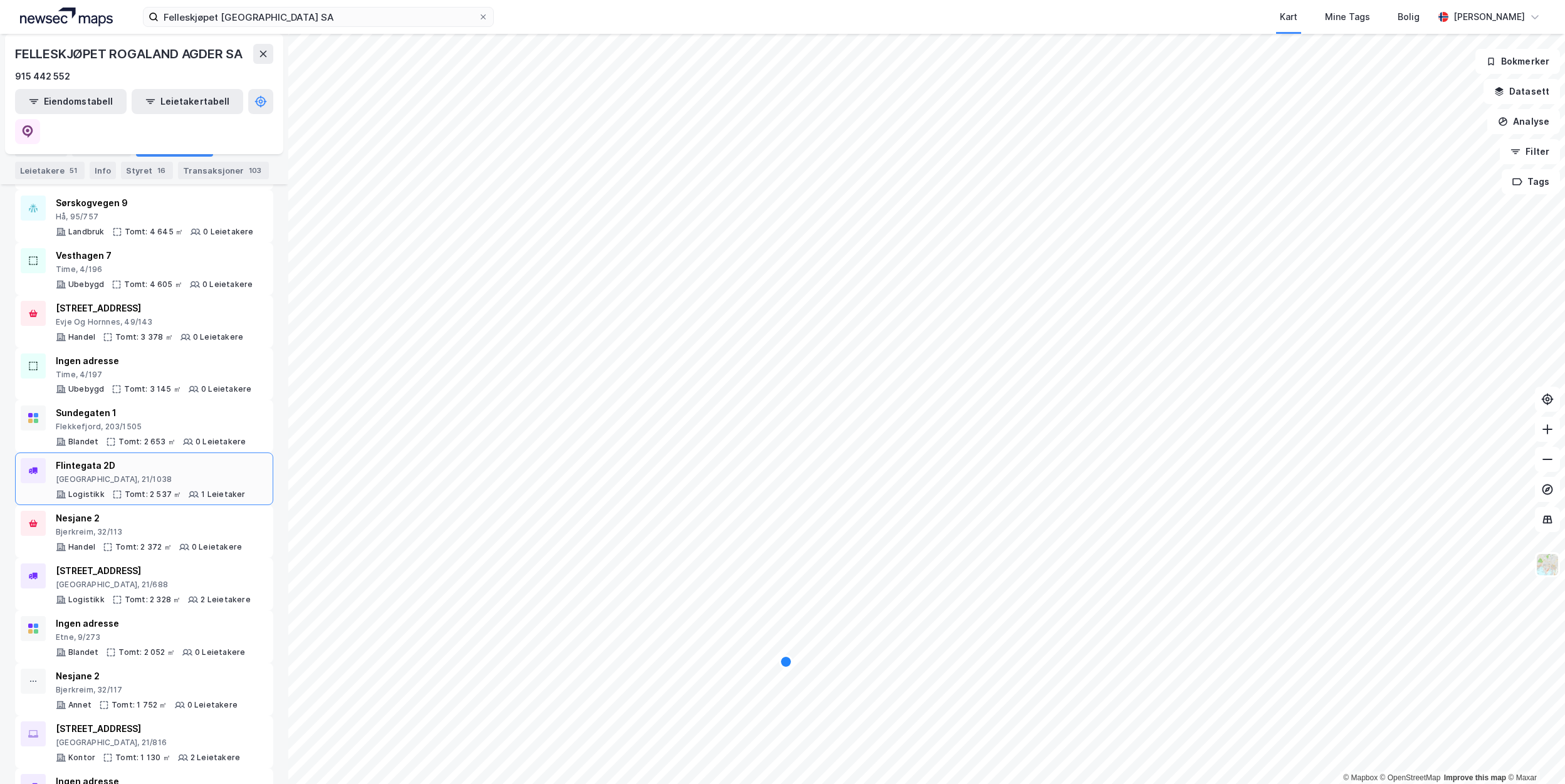
click at [212, 453] on div "[STREET_ADDRESS] Tomt: 2 537 ㎡ 1 Leietaker" at bounding box center [145, 479] width 258 height 53
